Goal: Information Seeking & Learning: Find specific fact

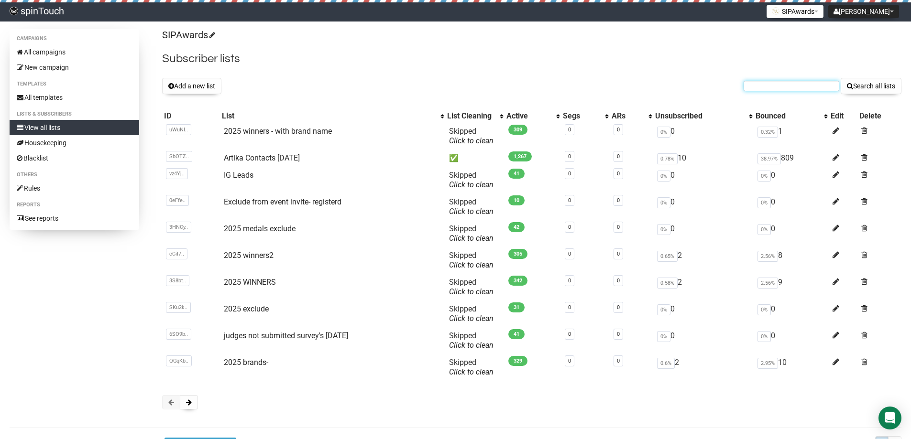
click at [756, 84] on input "text" at bounding box center [792, 86] width 96 height 11
paste input "[EMAIL_ADDRESS][DOMAIN_NAME]"
type input "[EMAIL_ADDRESS][DOMAIN_NAME]"
click at [841, 78] on button "Search all lists" at bounding box center [871, 86] width 61 height 16
click at [776, 97] on div "SIPAwards Subscriber lists Add a new list Search all lists List name Single Opt…" at bounding box center [531, 224] width 739 height 391
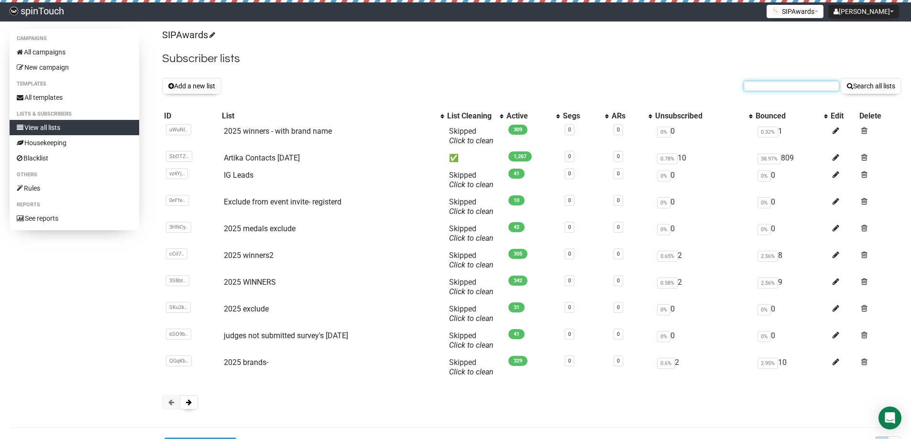
click at [776, 84] on input "text" at bounding box center [792, 86] width 96 height 11
type input "atruong"
click at [841, 78] on button "Search all lists" at bounding box center [871, 86] width 61 height 16
click at [777, 78] on form "Search all lists" at bounding box center [823, 86] width 158 height 16
click at [772, 87] on input "text" at bounding box center [792, 86] width 96 height 11
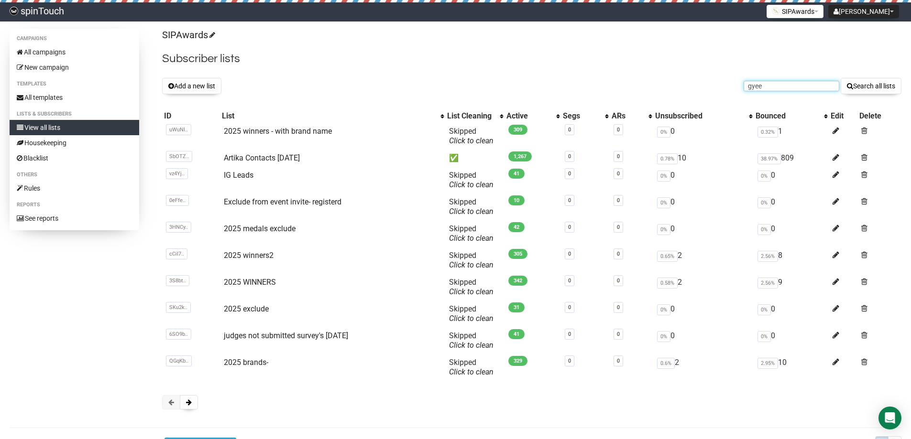
type input "gyee"
click at [841, 78] on button "Search all lists" at bounding box center [871, 86] width 61 height 16
